Goal: Task Accomplishment & Management: Manage account settings

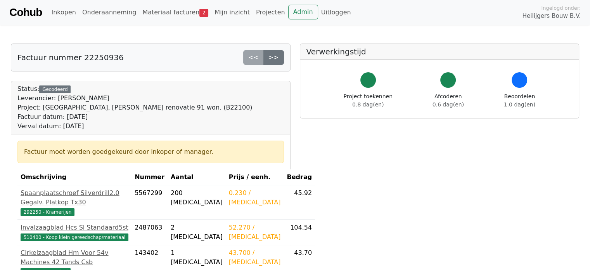
scroll to position [155, 0]
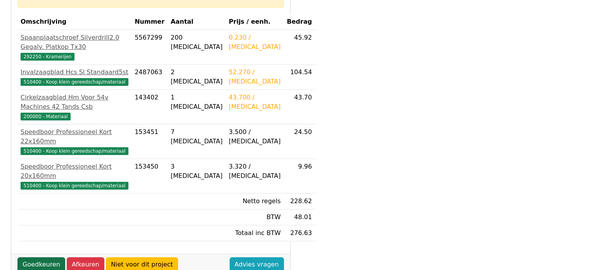
click at [26, 257] on link "Goedkeuren" at bounding box center [41, 264] width 48 height 15
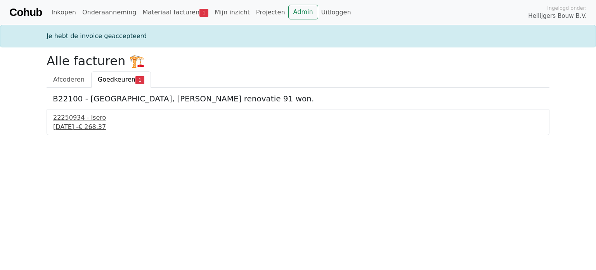
click at [92, 126] on div "[DATE] - € 268,37" at bounding box center [298, 126] width 490 height 9
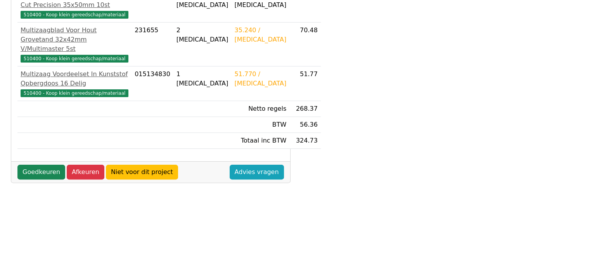
scroll to position [233, 0]
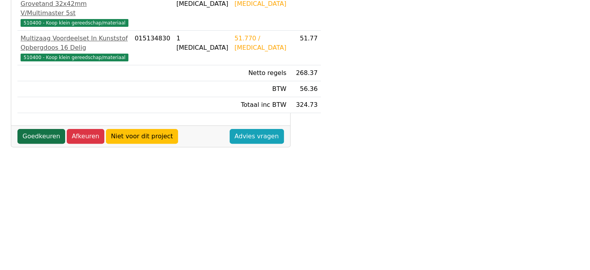
click at [32, 144] on link "Goedkeuren" at bounding box center [41, 136] width 48 height 15
